Goal: Task Accomplishment & Management: Manage account settings

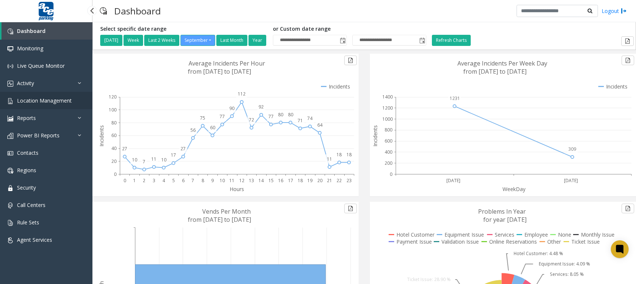
click at [47, 100] on span "Location Management" at bounding box center [44, 100] width 55 height 7
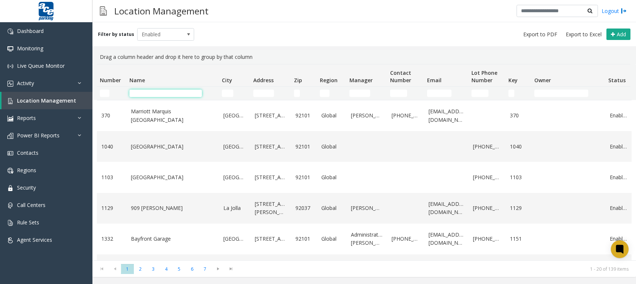
click at [172, 95] on input "Name Filter" at bounding box center [165, 93] width 72 height 7
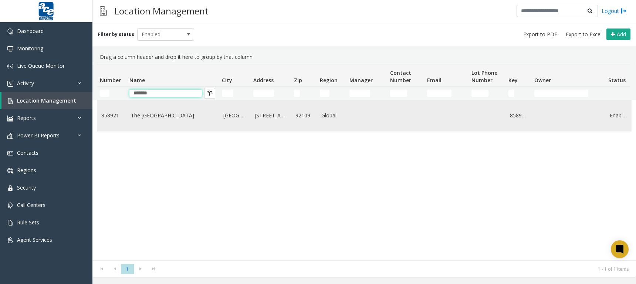
type input "*******"
click at [181, 119] on link "The [GEOGRAPHIC_DATA]" at bounding box center [173, 115] width 84 height 8
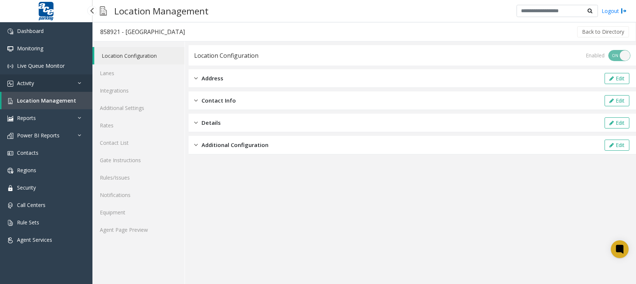
click at [26, 81] on span "Activity" at bounding box center [25, 83] width 17 height 7
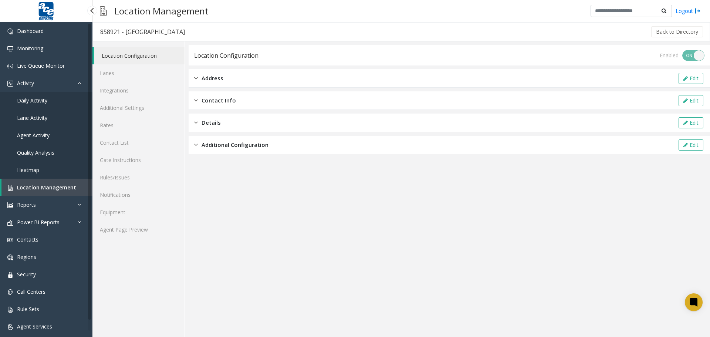
click at [27, 97] on span "Daily Activity" at bounding box center [32, 100] width 30 height 7
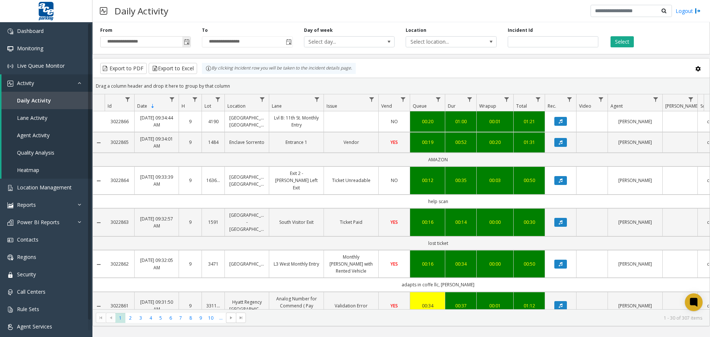
click at [189, 41] on span "Toggle popup" at bounding box center [187, 42] width 6 height 6
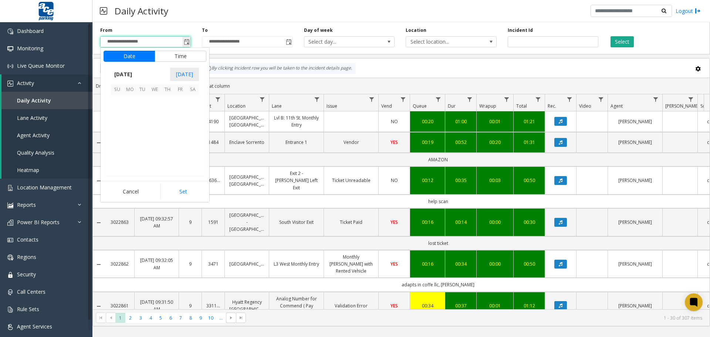
scroll to position [132745, 0]
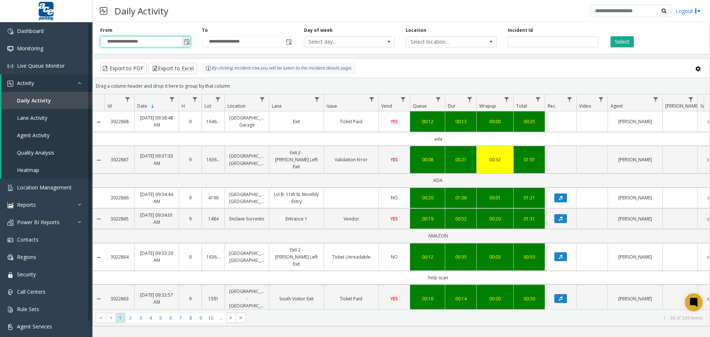
click at [186, 43] on span "Toggle popup" at bounding box center [187, 42] width 6 height 6
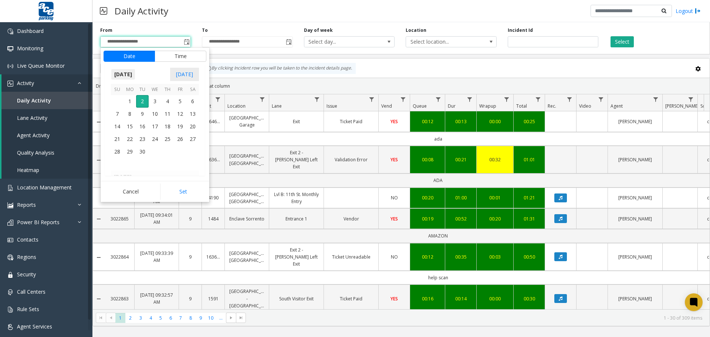
click at [135, 72] on span "[DATE]" at bounding box center [123, 74] width 24 height 11
click at [168, 110] on span "Aug" at bounding box center [173, 108] width 18 height 18
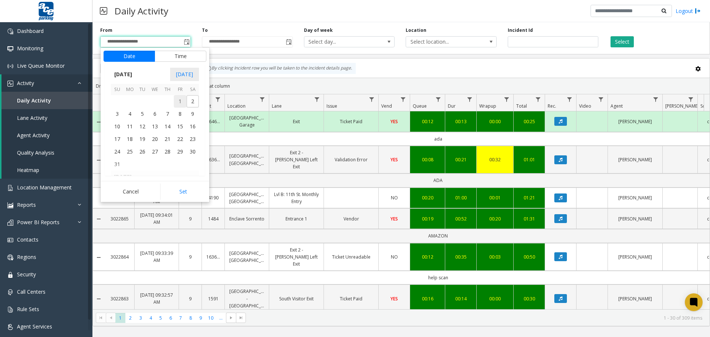
click at [178, 102] on span "1" at bounding box center [180, 101] width 13 height 13
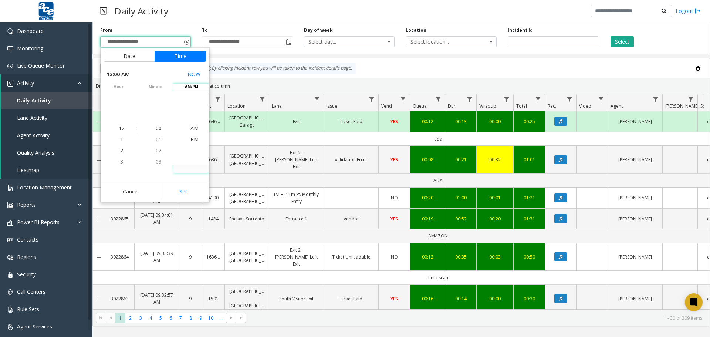
click at [189, 192] on button "Set" at bounding box center [183, 191] width 47 height 16
type input "**********"
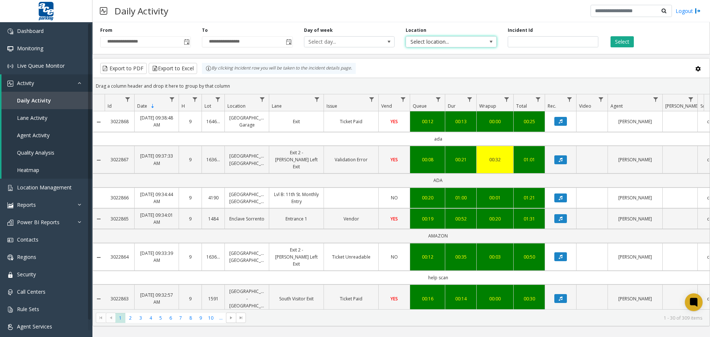
click at [438, 44] on span "Select location..." at bounding box center [442, 42] width 72 height 10
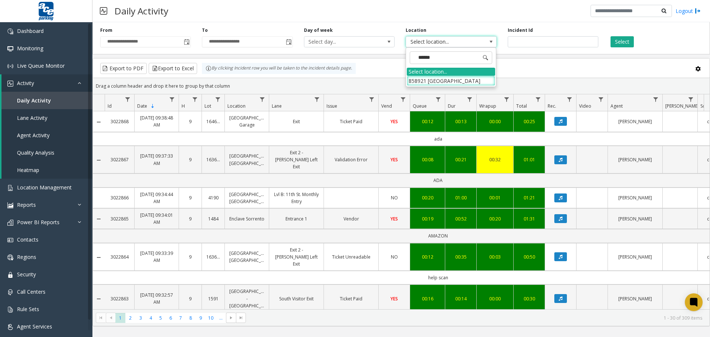
type input "*******"
click at [444, 84] on li "858921 [GEOGRAPHIC_DATA]" at bounding box center [451, 81] width 88 height 10
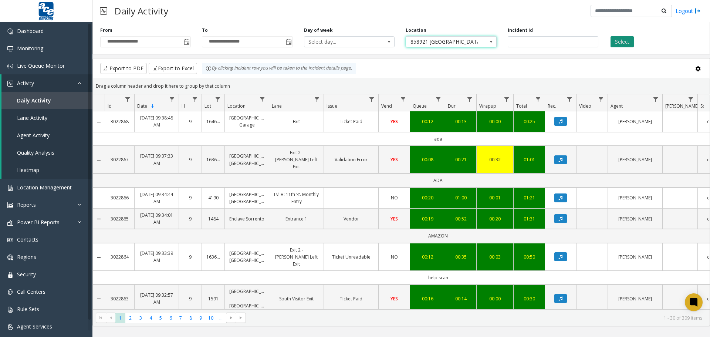
click at [620, 43] on button "Select" at bounding box center [622, 41] width 23 height 11
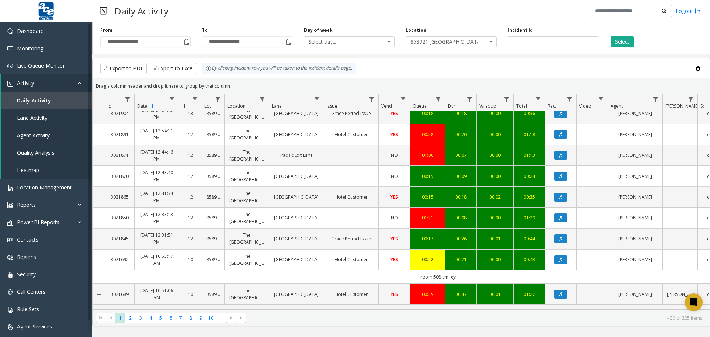
scroll to position [888, 0]
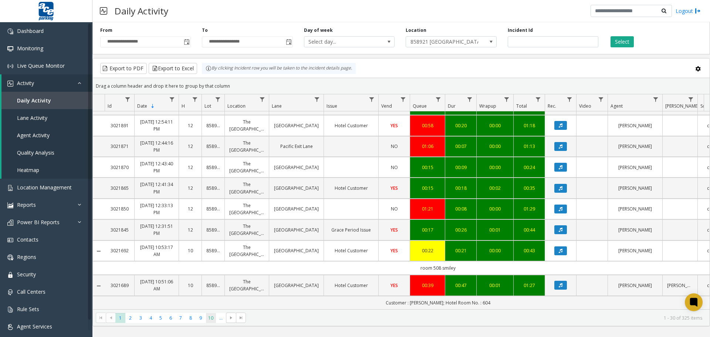
click at [212, 283] on span "10" at bounding box center [211, 318] width 10 height 10
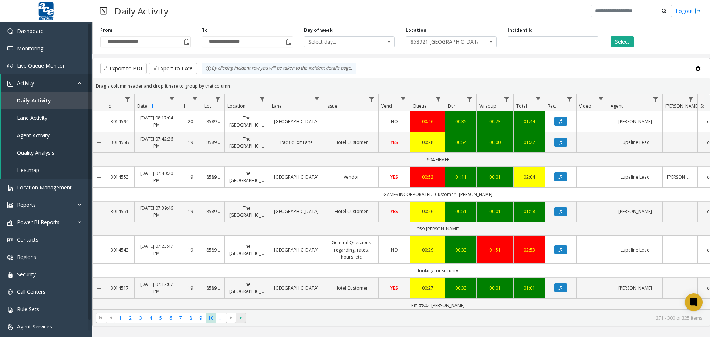
click at [238, 283] on span "Go to the last page" at bounding box center [241, 318] width 6 height 6
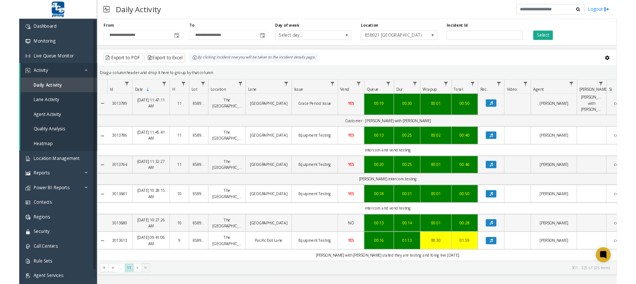
scroll to position [657, 0]
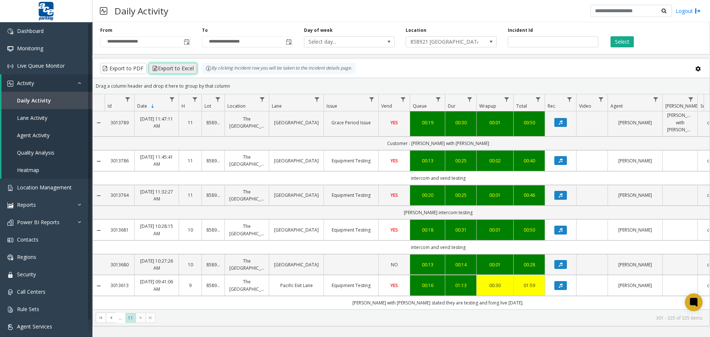
click at [170, 70] on button "Export to Excel" at bounding box center [173, 68] width 48 height 11
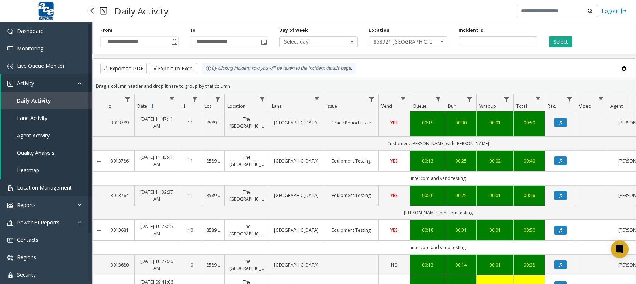
click at [34, 189] on span "Location Management" at bounding box center [44, 187] width 55 height 7
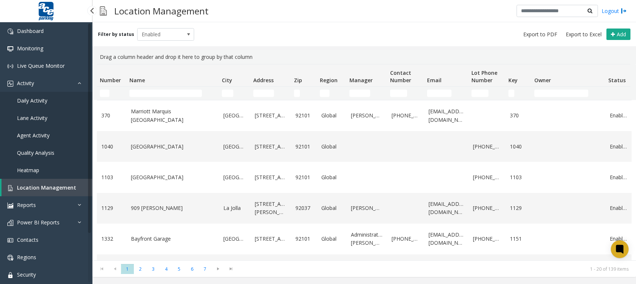
click at [30, 190] on span "Location Management" at bounding box center [46, 187] width 59 height 7
click at [27, 84] on span "Activity" at bounding box center [25, 83] width 17 height 7
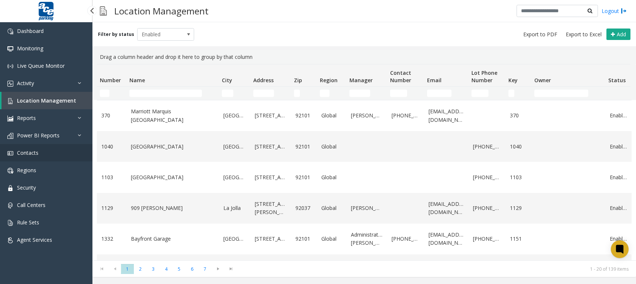
click at [44, 153] on link "Contacts" at bounding box center [46, 152] width 92 height 17
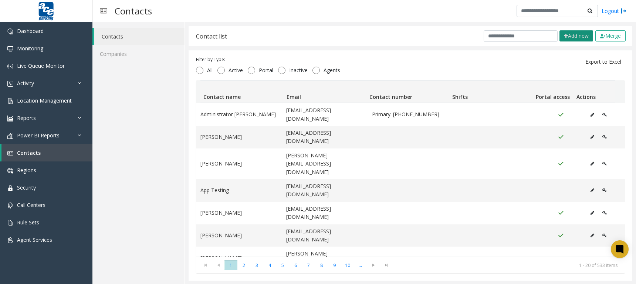
click at [568, 37] on button "Add new" at bounding box center [577, 35] width 34 height 11
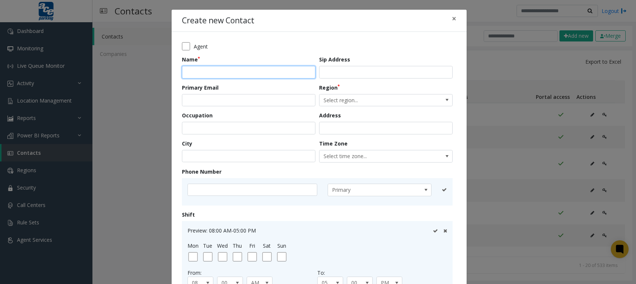
click at [199, 72] on input "text" at bounding box center [249, 72] width 134 height 13
click at [205, 72] on input "**********" at bounding box center [249, 72] width 134 height 13
type input "**********"
click at [206, 100] on input "email" at bounding box center [249, 100] width 134 height 13
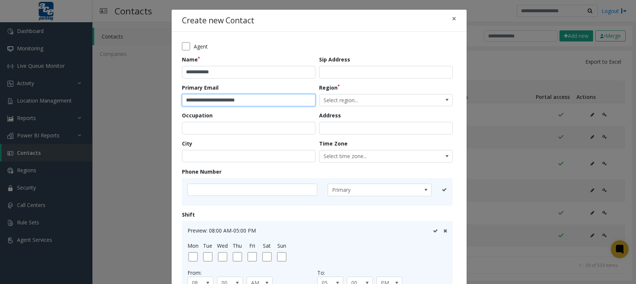
type input "**********"
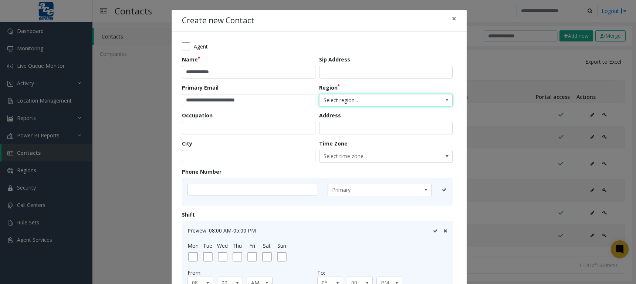
click at [444, 102] on span at bounding box center [447, 100] width 6 height 6
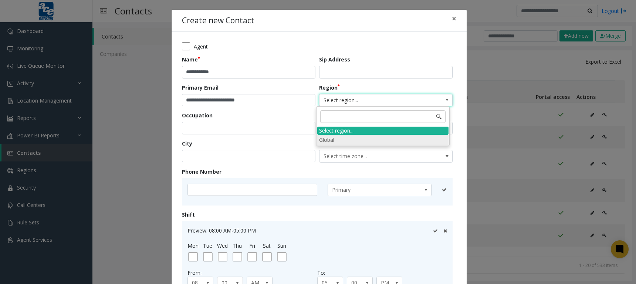
click at [354, 141] on li "Global" at bounding box center [382, 140] width 131 height 10
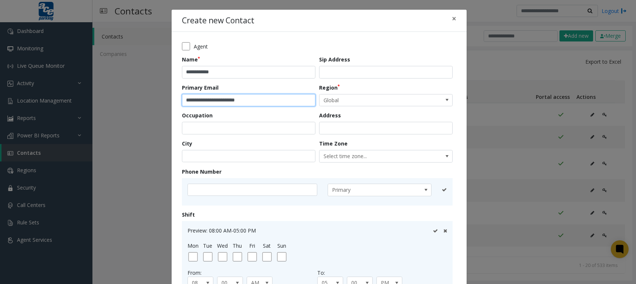
drag, startPoint x: 278, startPoint y: 99, endPoint x: 178, endPoint y: 101, distance: 100.2
click at [178, 101] on div "**********" at bounding box center [319, 184] width 295 height 305
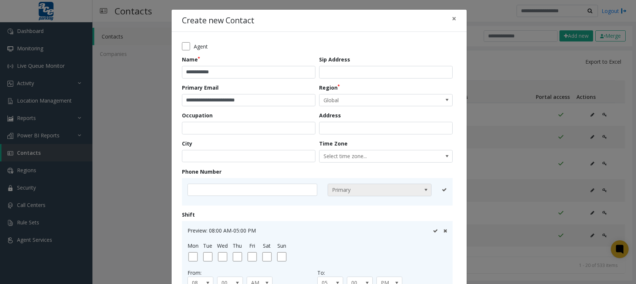
click at [425, 190] on span at bounding box center [426, 190] width 6 height 6
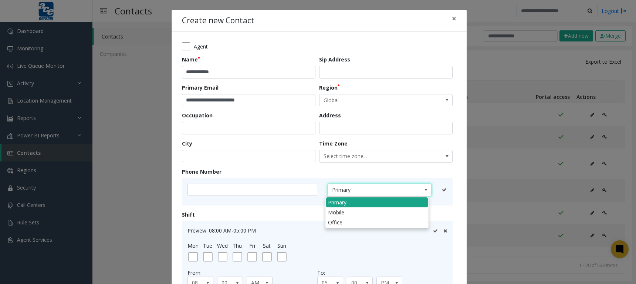
click at [352, 205] on li "Primary" at bounding box center [377, 202] width 102 height 10
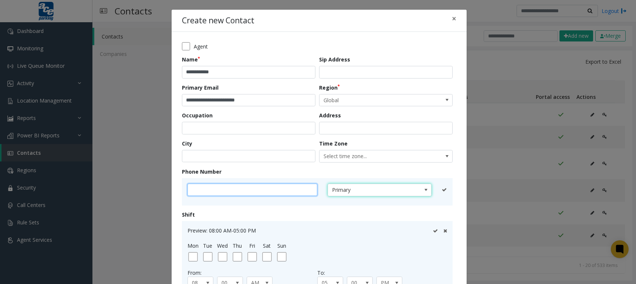
click at [259, 188] on input "text" at bounding box center [253, 189] width 130 height 13
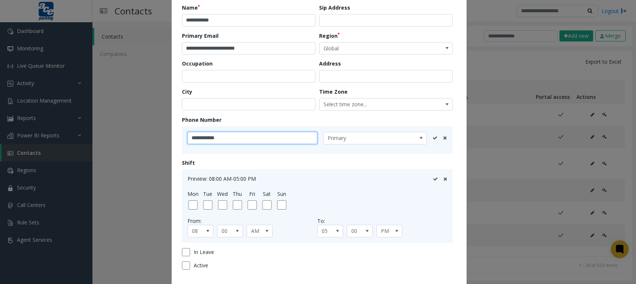
scroll to position [91, 0]
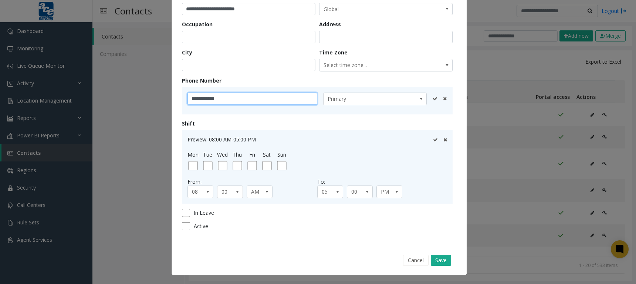
type input "**********"
click at [434, 100] on icon at bounding box center [435, 98] width 5 height 5
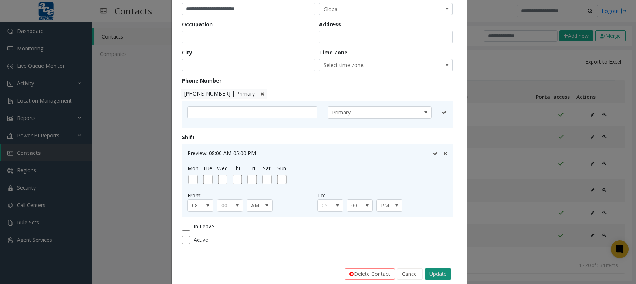
click at [432, 272] on button "Update" at bounding box center [438, 273] width 26 height 11
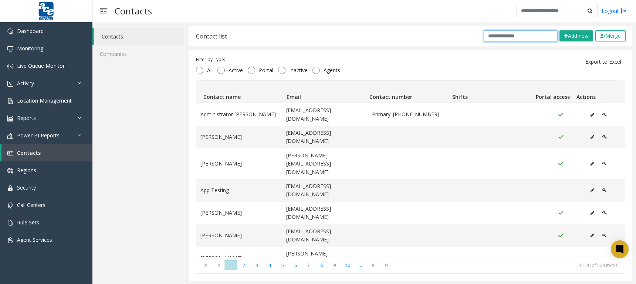
click at [487, 37] on input "text" at bounding box center [521, 35] width 74 height 11
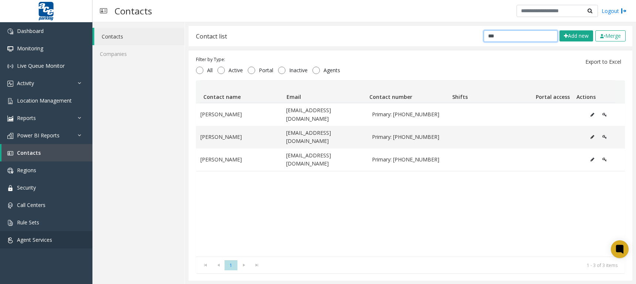
type input "***"
click at [591, 135] on icon "Data table" at bounding box center [593, 137] width 4 height 4
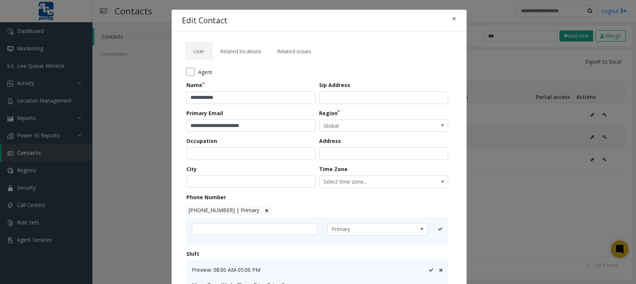
scroll to position [138, 0]
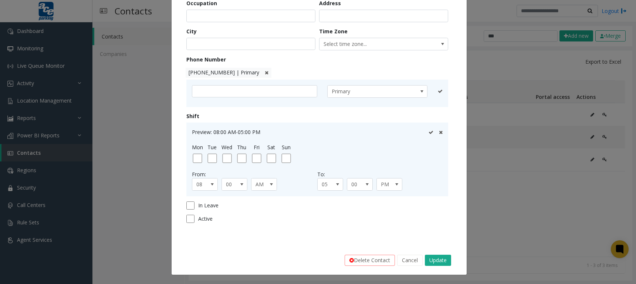
click at [484, 211] on div "**********" at bounding box center [318, 142] width 636 height 284
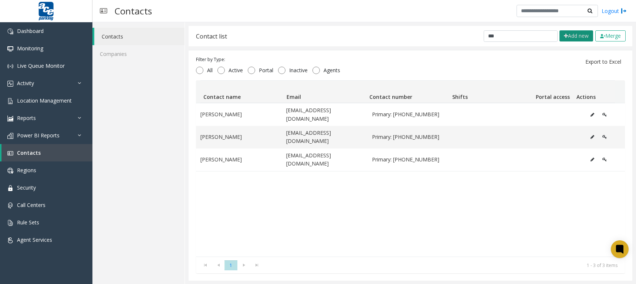
click at [568, 36] on button "Add new" at bounding box center [577, 35] width 34 height 11
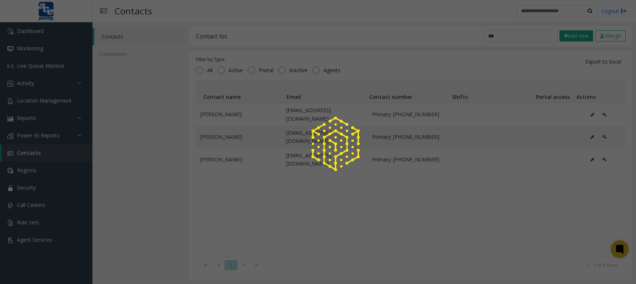
scroll to position [0, 0]
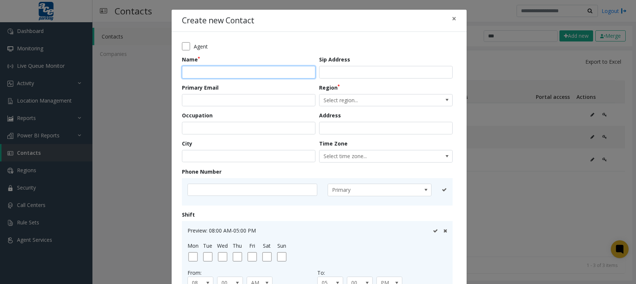
click at [208, 70] on input "text" at bounding box center [249, 72] width 134 height 13
type input "**********"
click at [286, 190] on input "text" at bounding box center [253, 189] width 130 height 13
type input "**********"
click at [434, 190] on icon at bounding box center [435, 189] width 5 height 5
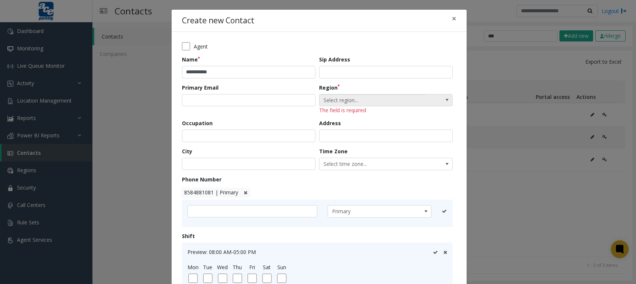
click at [353, 102] on span "Select region..." at bounding box center [373, 100] width 106 height 12
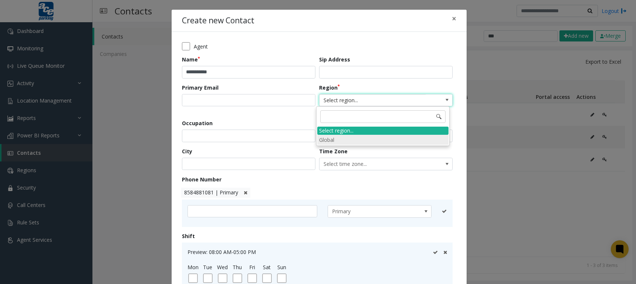
click at [353, 141] on li "Global" at bounding box center [382, 140] width 131 height 10
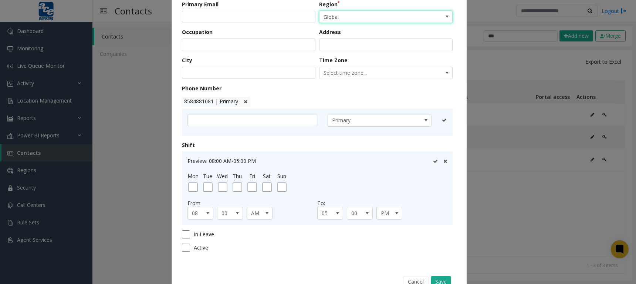
scroll to position [105, 0]
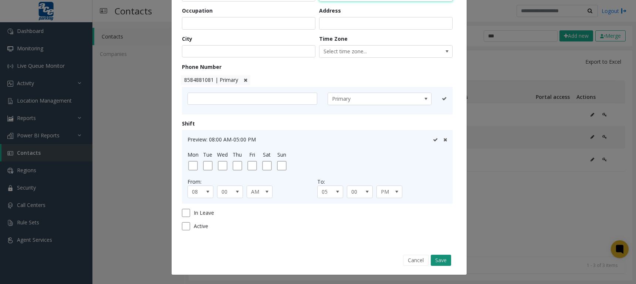
click at [438, 262] on button "Save" at bounding box center [441, 259] width 20 height 11
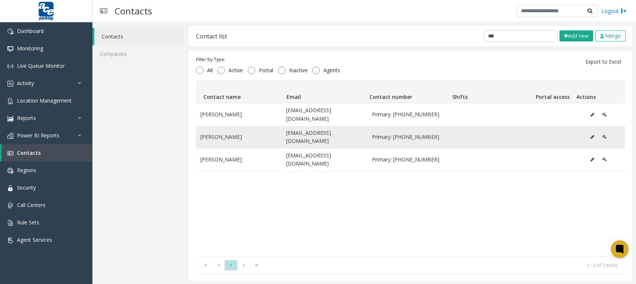
click at [591, 135] on icon "Data table" at bounding box center [593, 137] width 4 height 4
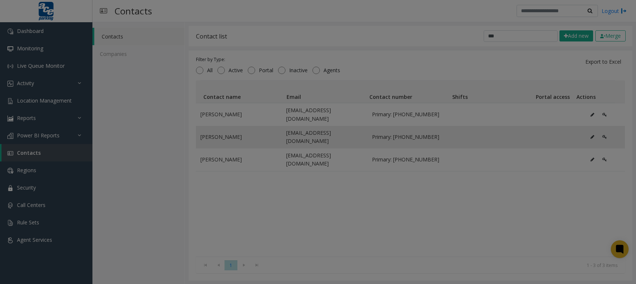
scroll to position [0, 0]
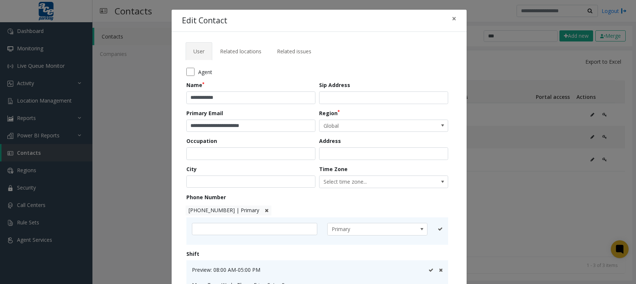
click at [542, 198] on div "**********" at bounding box center [318, 142] width 636 height 284
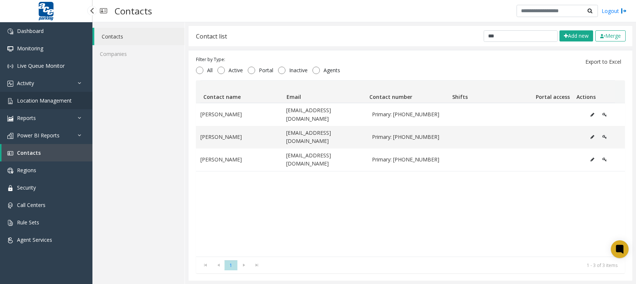
click at [43, 102] on span "Location Management" at bounding box center [44, 100] width 55 height 7
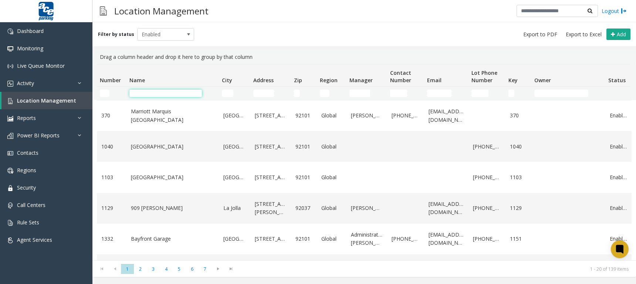
click at [168, 92] on input "Name Filter" at bounding box center [165, 93] width 72 height 7
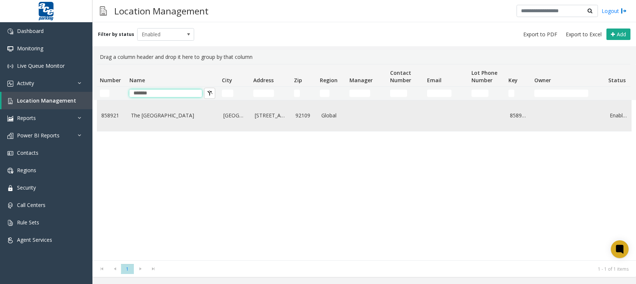
type input "*******"
click at [170, 107] on td "The [GEOGRAPHIC_DATA]" at bounding box center [172, 115] width 92 height 31
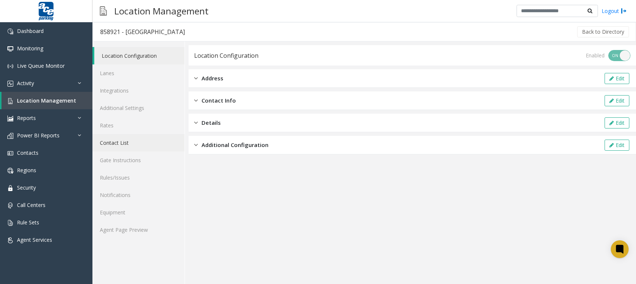
click at [122, 145] on link "Contact List" at bounding box center [138, 142] width 92 height 17
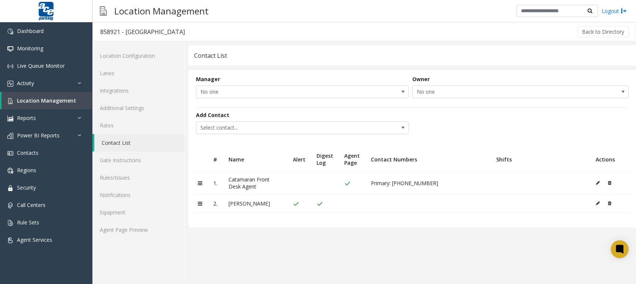
click at [597, 204] on icon at bounding box center [598, 203] width 4 height 4
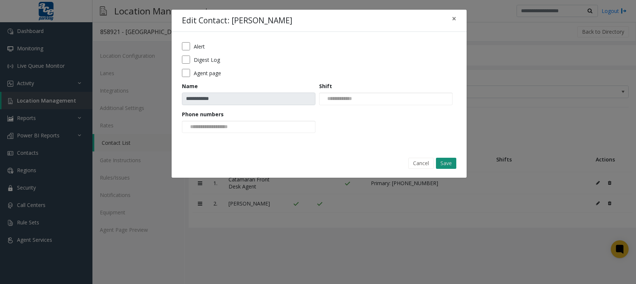
click at [446, 162] on button "Save" at bounding box center [446, 163] width 20 height 11
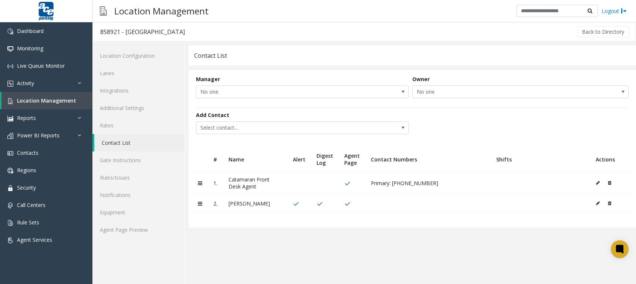
click at [599, 201] on icon at bounding box center [598, 203] width 4 height 4
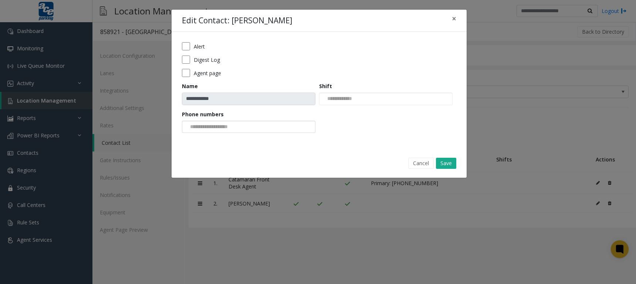
click at [286, 124] on div at bounding box center [249, 127] width 134 height 13
click at [232, 139] on li "[PHONE_NUMBER]" at bounding box center [248, 139] width 131 height 10
click at [440, 161] on button "Save" at bounding box center [446, 163] width 20 height 11
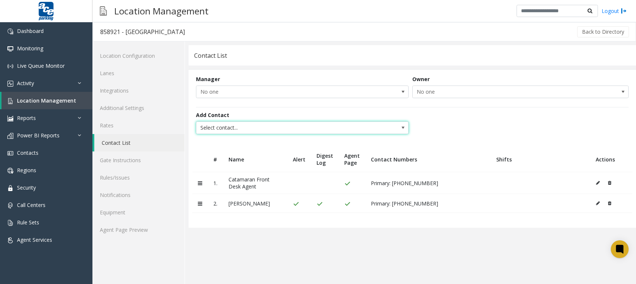
click at [405, 129] on span at bounding box center [403, 128] width 6 height 6
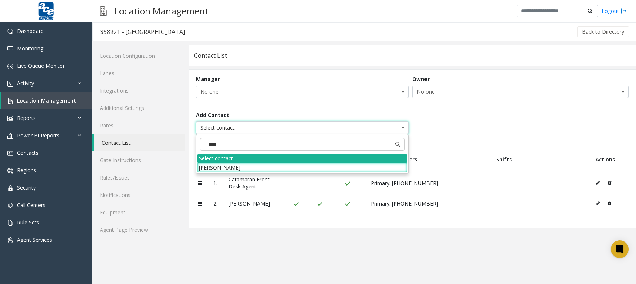
type input "*****"
click at [249, 168] on li "[PERSON_NAME]" at bounding box center [302, 167] width 210 height 10
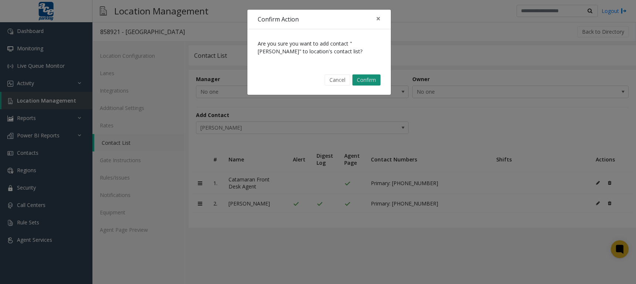
click at [367, 80] on button "Confirm" at bounding box center [366, 79] width 28 height 11
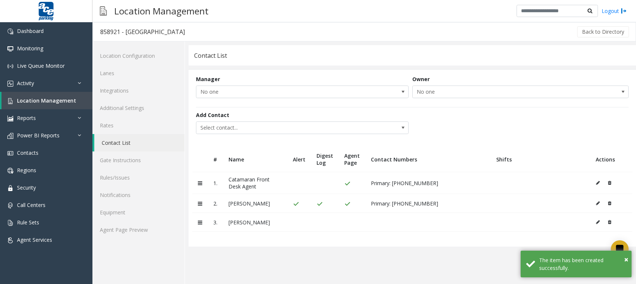
click at [598, 223] on icon at bounding box center [598, 222] width 4 height 4
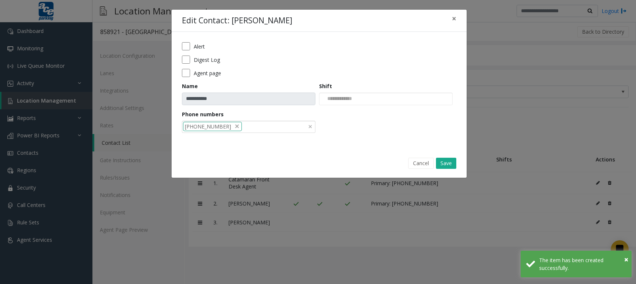
click at [242, 127] on input at bounding box center [246, 127] width 9 height 12
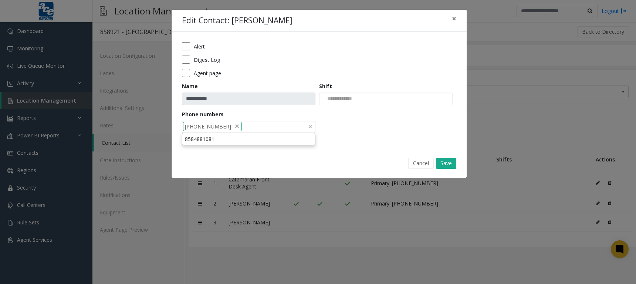
click at [242, 127] on input at bounding box center [246, 127] width 9 height 12
click at [453, 165] on button "Save" at bounding box center [446, 163] width 20 height 11
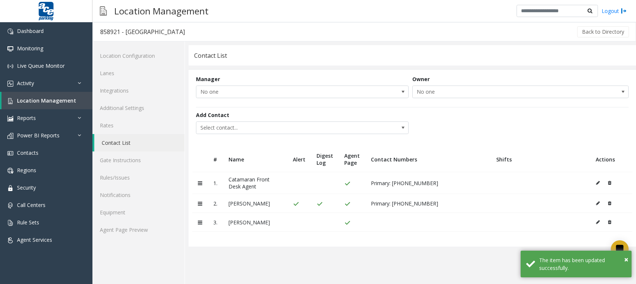
click at [596, 225] on button at bounding box center [600, 221] width 8 height 11
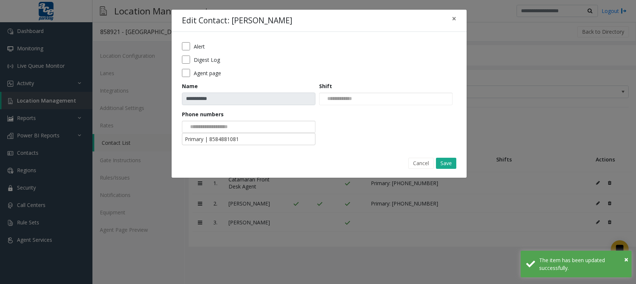
click at [202, 129] on input at bounding box center [210, 127] width 56 height 12
click at [239, 139] on li "Primary | 8584881081" at bounding box center [248, 139] width 131 height 10
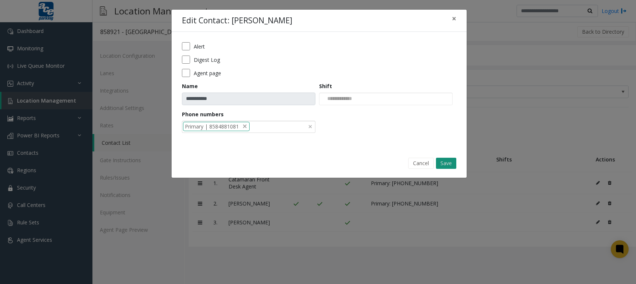
click at [444, 162] on button "Save" at bounding box center [446, 163] width 20 height 11
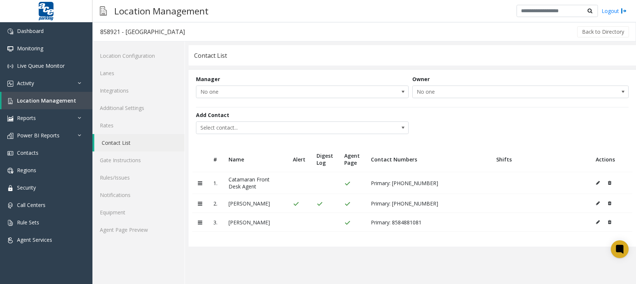
click at [525, 132] on div "Add Contact Select contact..." at bounding box center [412, 123] width 433 height 32
click at [599, 221] on icon at bounding box center [598, 222] width 4 height 4
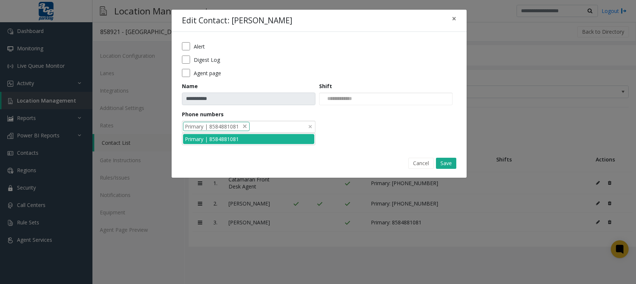
click at [217, 124] on span "Primary | 8584881081" at bounding box center [212, 126] width 54 height 8
click at [218, 127] on span "Primary | 8584881081" at bounding box center [212, 126] width 54 height 8
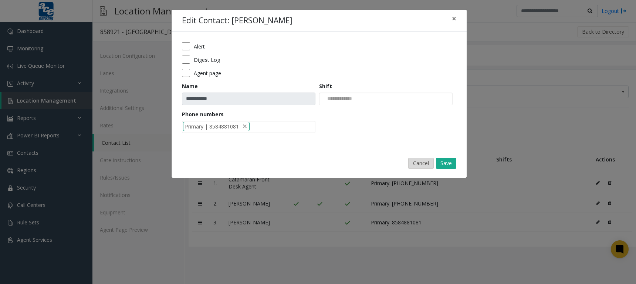
click at [429, 162] on button "Cancel" at bounding box center [421, 163] width 26 height 11
